Goal: Transaction & Acquisition: Subscribe to service/newsletter

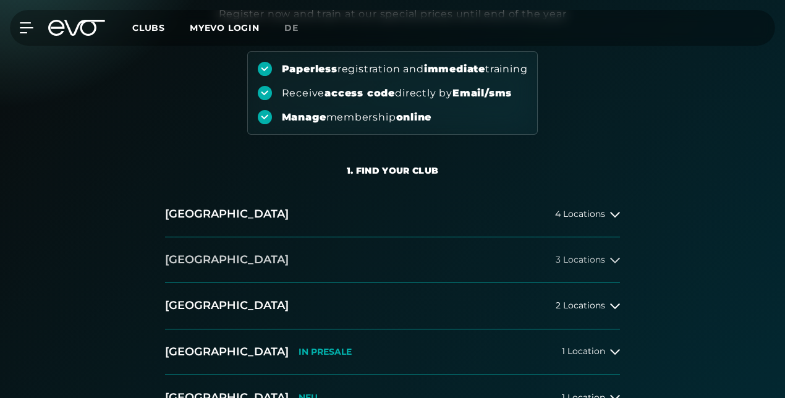
click at [366, 260] on button "[GEOGRAPHIC_DATA] 3 Locations" at bounding box center [392, 260] width 455 height 46
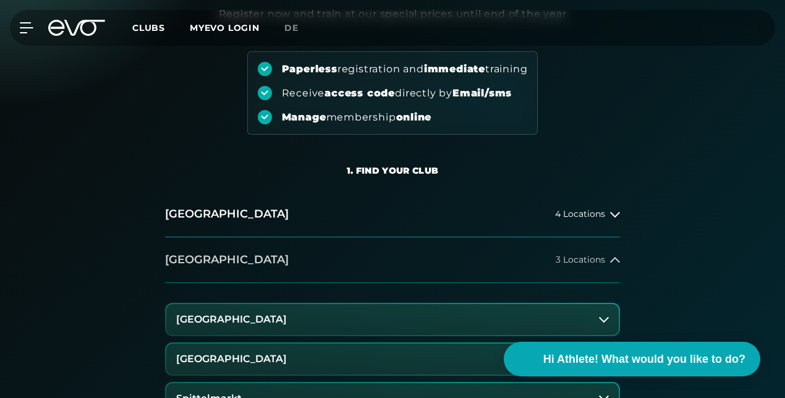
scroll to position [340, 0]
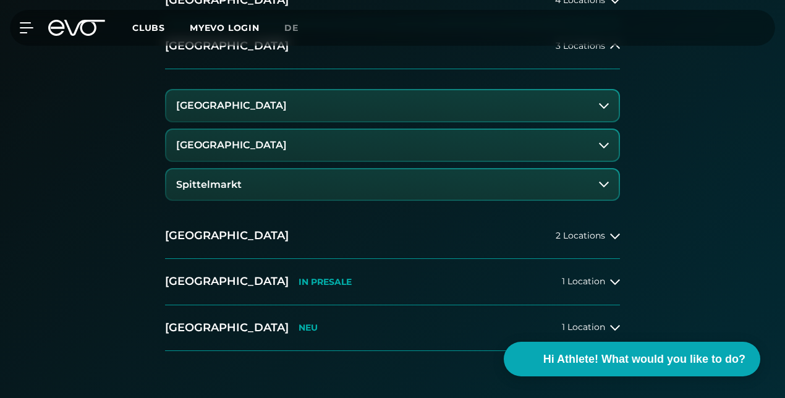
click at [343, 140] on button "[GEOGRAPHIC_DATA]" at bounding box center [392, 145] width 452 height 31
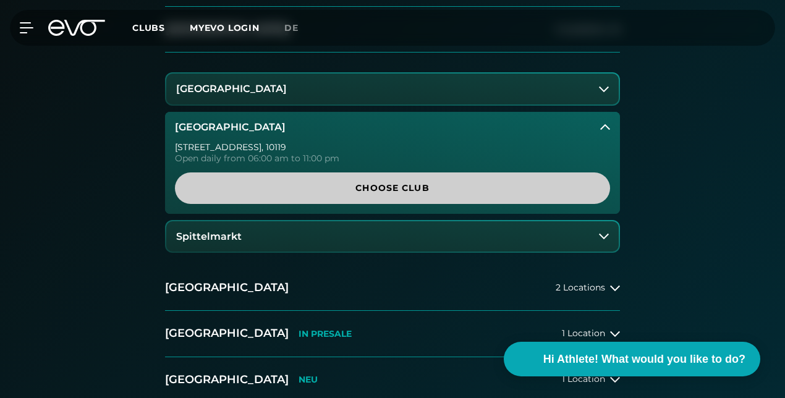
click at [334, 184] on span "Choose Club" at bounding box center [392, 188] width 405 height 13
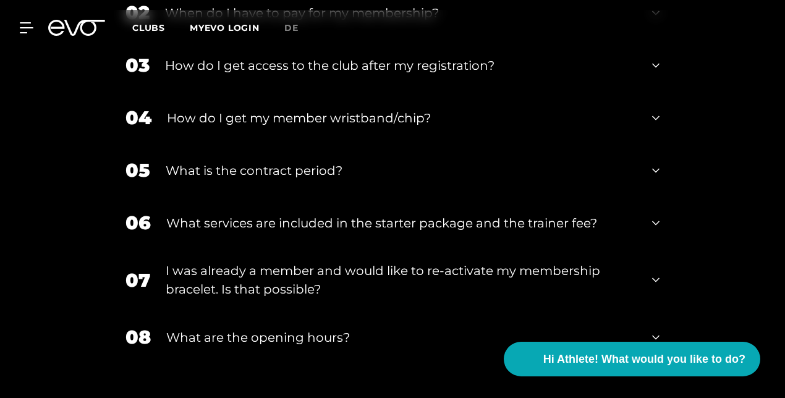
scroll to position [2513, 0]
click at [314, 162] on div "What is the contract period?" at bounding box center [401, 170] width 471 height 19
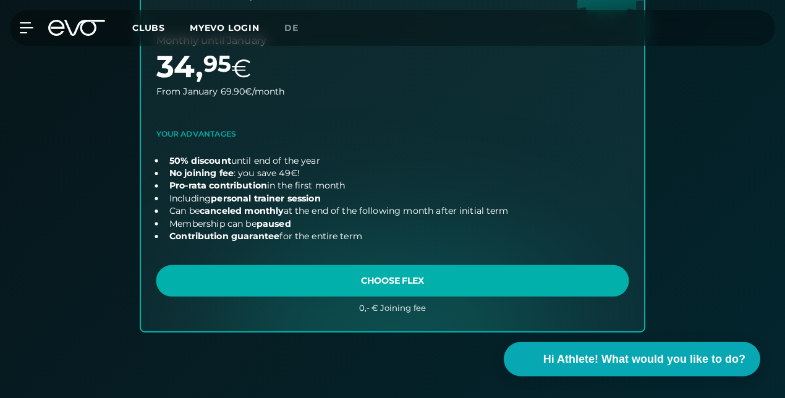
scroll to position [873, 0]
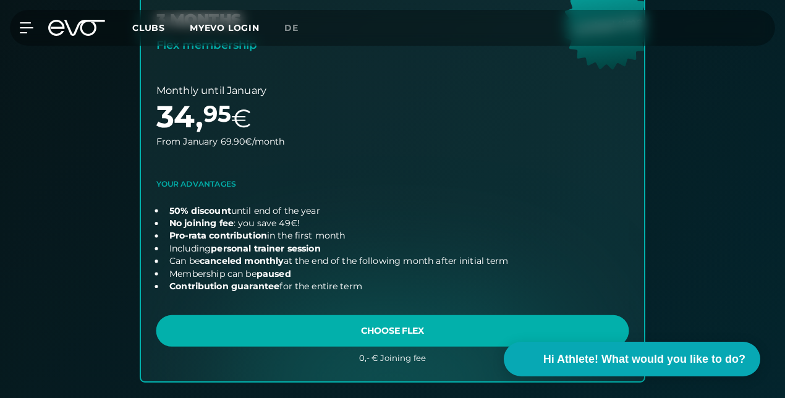
click at [208, 167] on link "choose plan" at bounding box center [392, 162] width 503 height 437
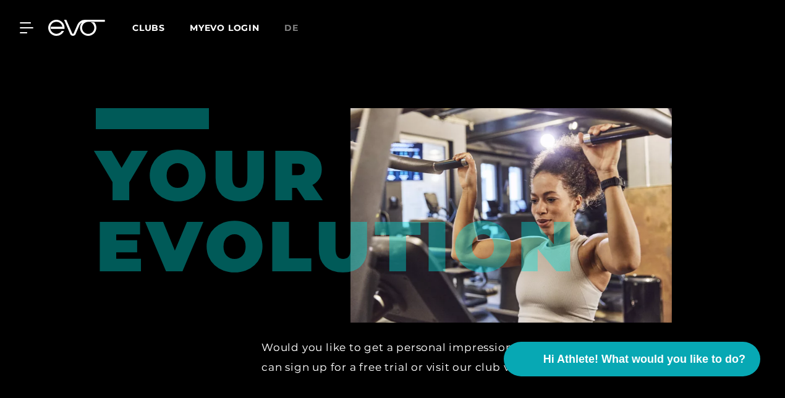
scroll to position [1863, 0]
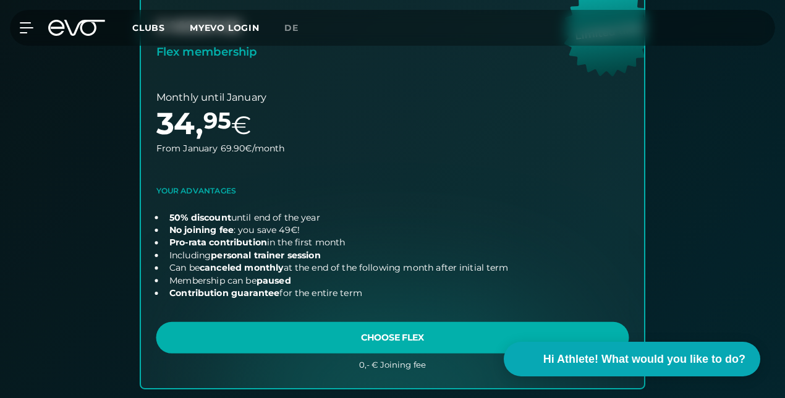
scroll to position [866, 0]
click at [404, 337] on link "choose plan" at bounding box center [392, 169] width 503 height 437
